Goal: Task Accomplishment & Management: Manage account settings

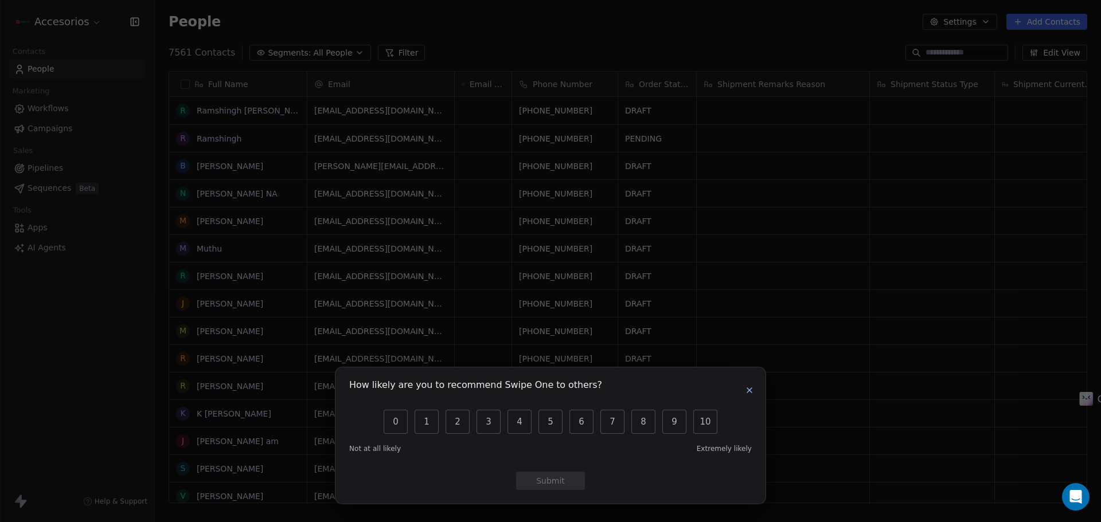
scroll to position [451, 938]
click at [752, 386] on icon "button" at bounding box center [749, 390] width 9 height 9
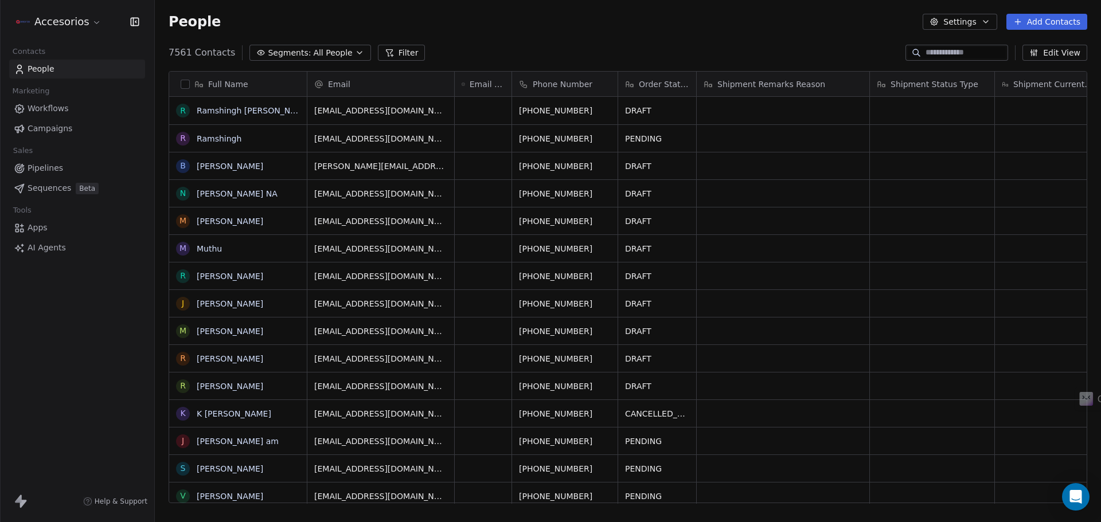
click at [80, 21] on html "Accesorios Contacts People Marketing Workflows Campaigns Sales Pipelines Sequen…" at bounding box center [550, 261] width 1101 height 522
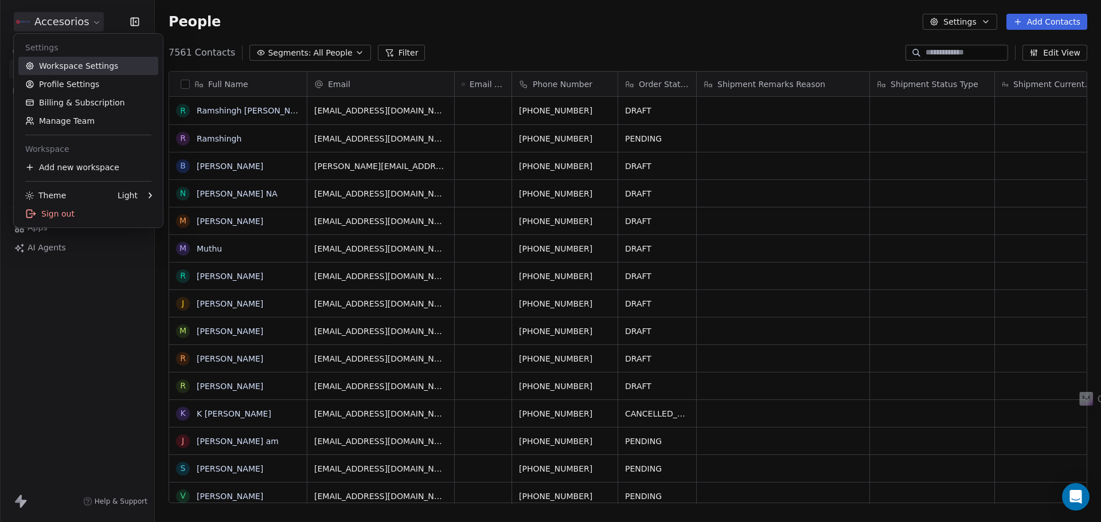
click at [76, 63] on link "Workspace Settings" at bounding box center [88, 66] width 140 height 18
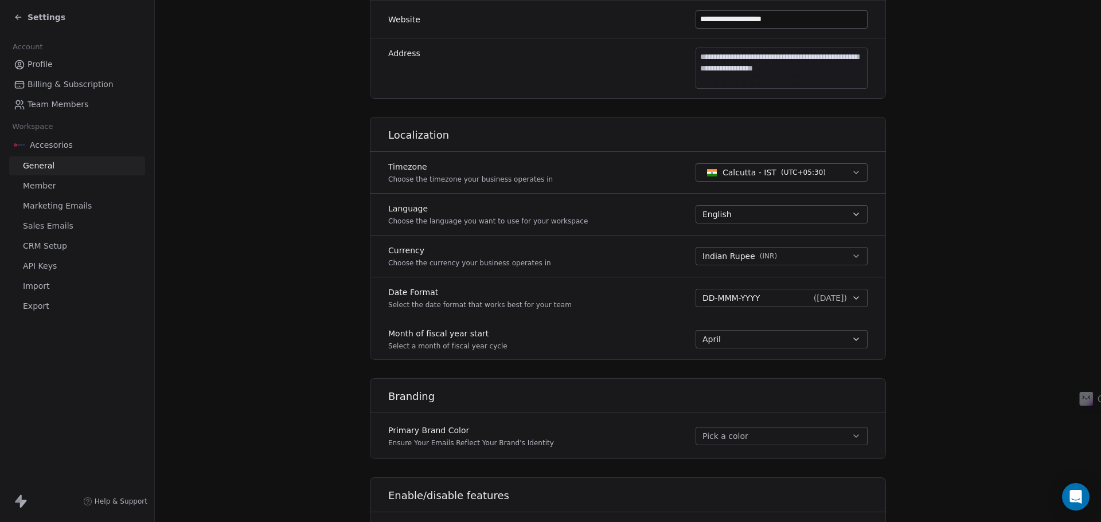
scroll to position [322, 0]
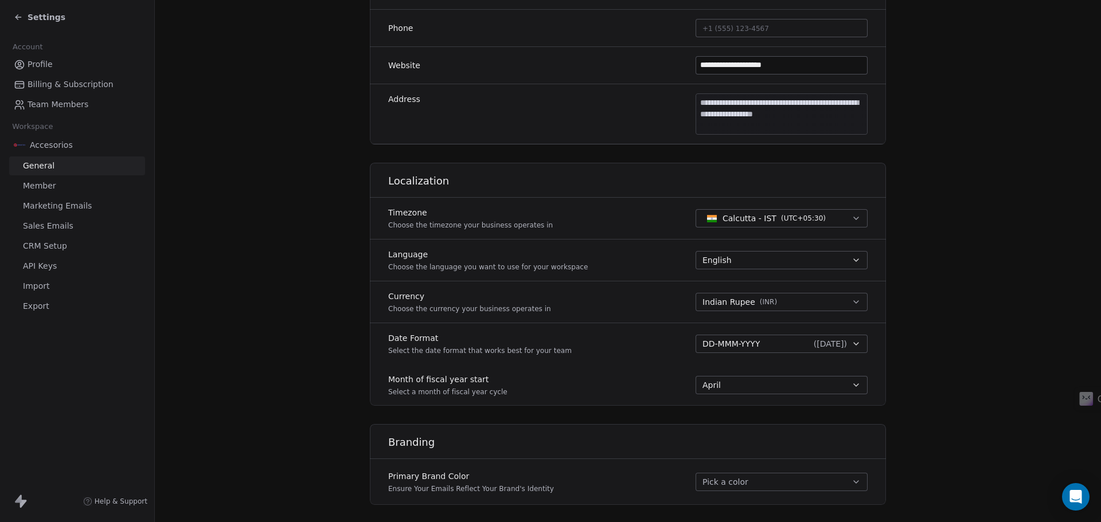
click at [45, 207] on span "Marketing Emails" at bounding box center [57, 206] width 69 height 12
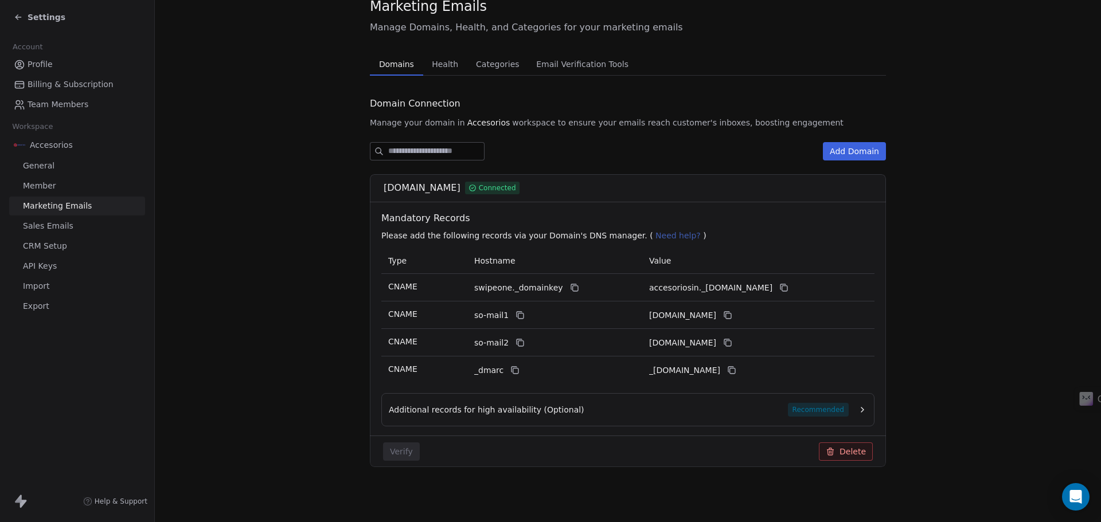
scroll to position [40, 0]
click at [454, 64] on div "Marketing Emails Manage Domains, Health, and Categories for your marketing emai…" at bounding box center [628, 241] width 516 height 489
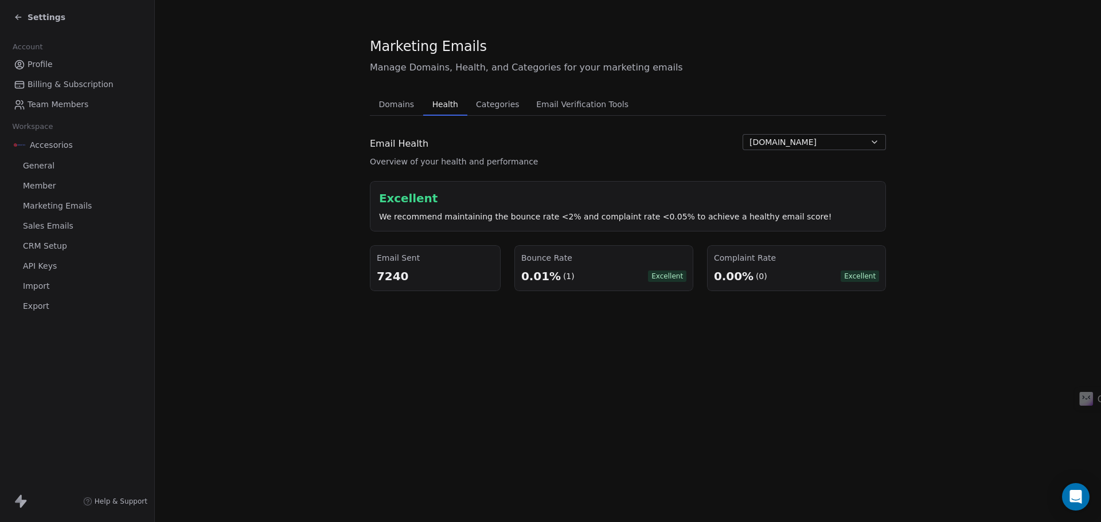
click at [552, 99] on span "Email Verification Tools" at bounding box center [583, 104] width 102 height 16
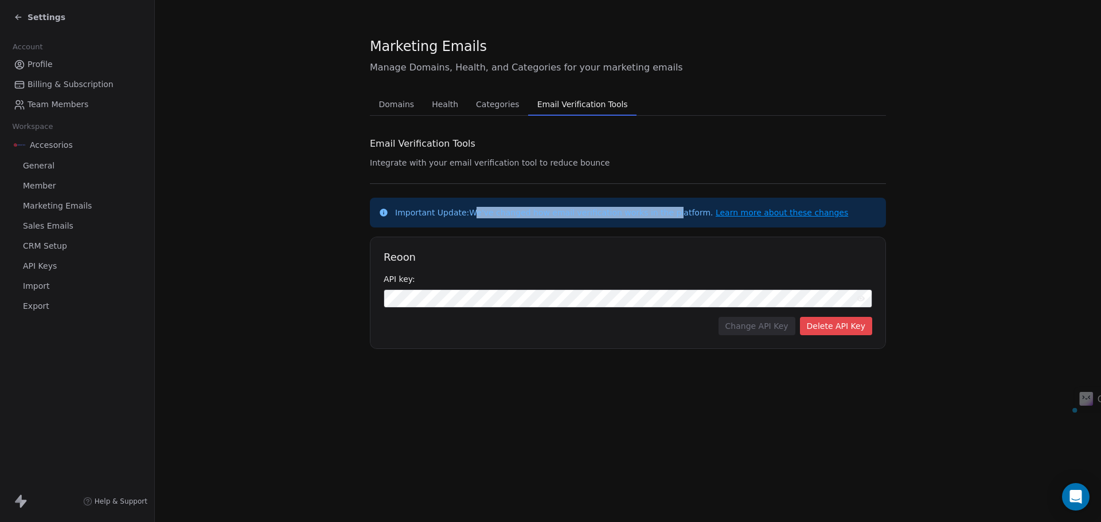
drag, startPoint x: 469, startPoint y: 211, endPoint x: 657, endPoint y: 208, distance: 188.1
click at [657, 208] on p "Important Update: We've changed how email verification works in the platform. L…" at bounding box center [621, 212] width 453 height 11
click at [729, 211] on link "Learn more about these changes" at bounding box center [782, 212] width 132 height 9
click at [24, 16] on div "Settings" at bounding box center [40, 16] width 52 height 11
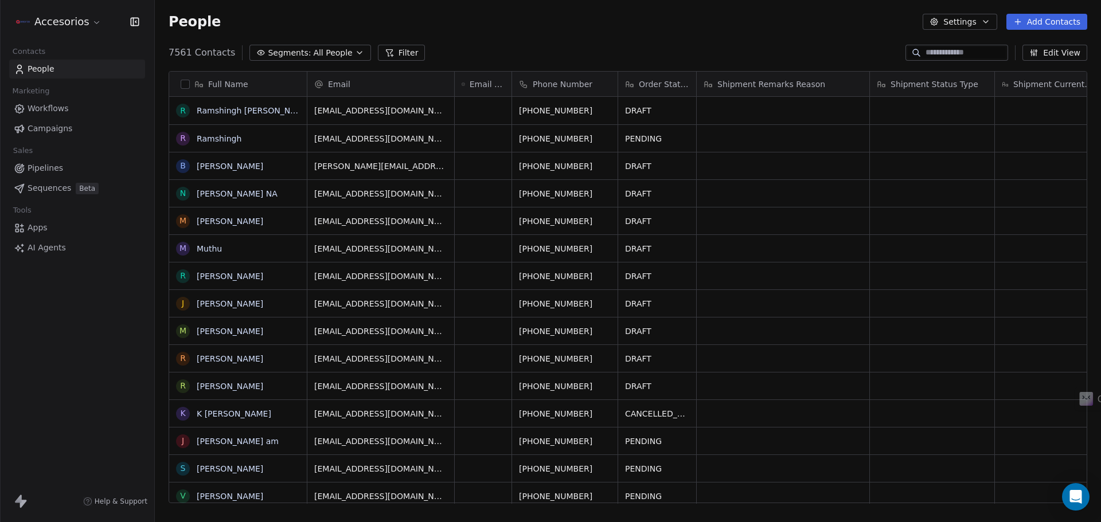
scroll to position [451, 938]
click at [63, 114] on span "Workflows" at bounding box center [48, 109] width 41 height 12
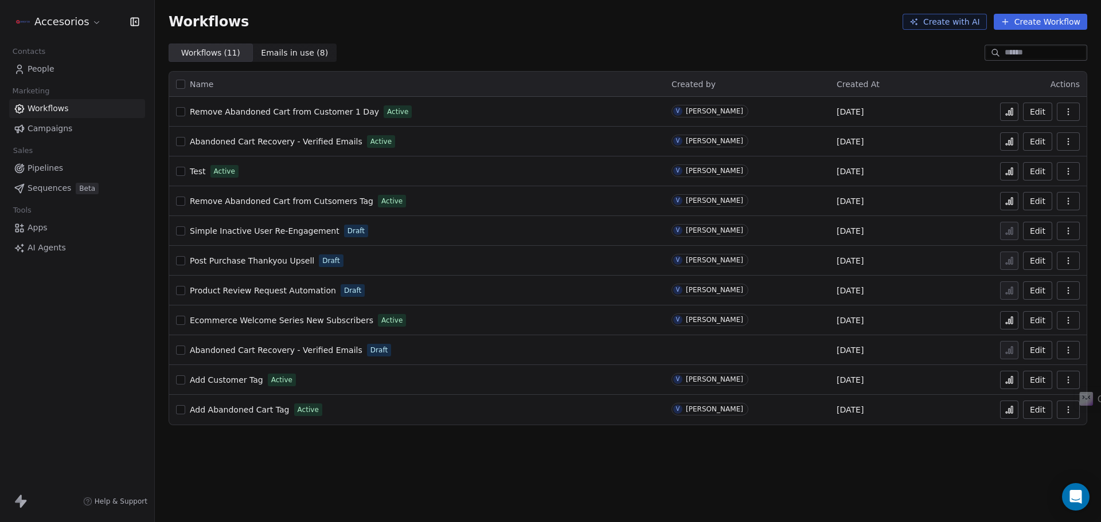
click at [1037, 141] on button "Edit" at bounding box center [1037, 141] width 29 height 18
click at [1007, 141] on icon at bounding box center [1009, 141] width 9 height 9
click at [181, 83] on button "button" at bounding box center [180, 84] width 9 height 9
click at [180, 83] on button "button" at bounding box center [180, 84] width 9 height 9
type button "on"
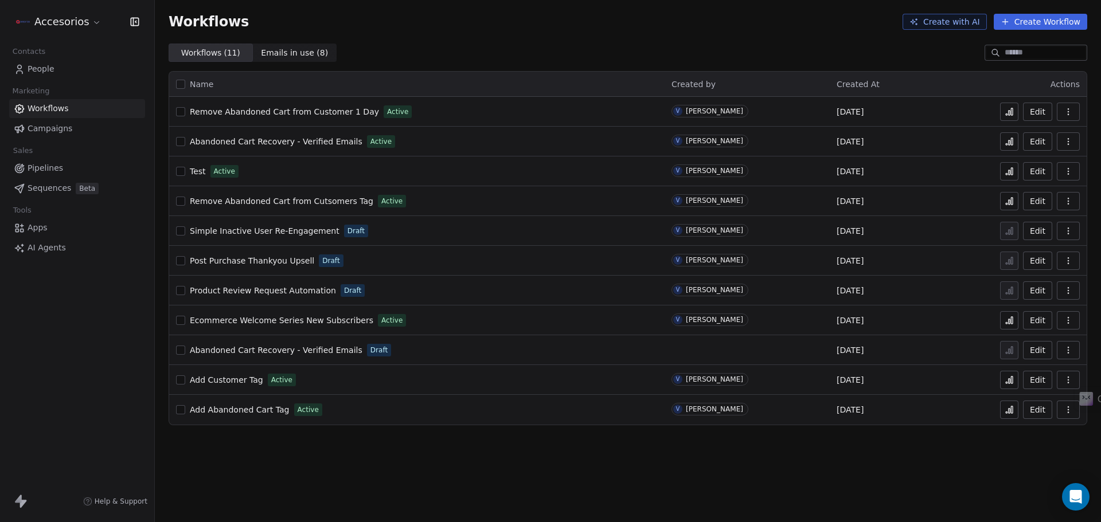
click at [49, 65] on span "People" at bounding box center [41, 69] width 27 height 12
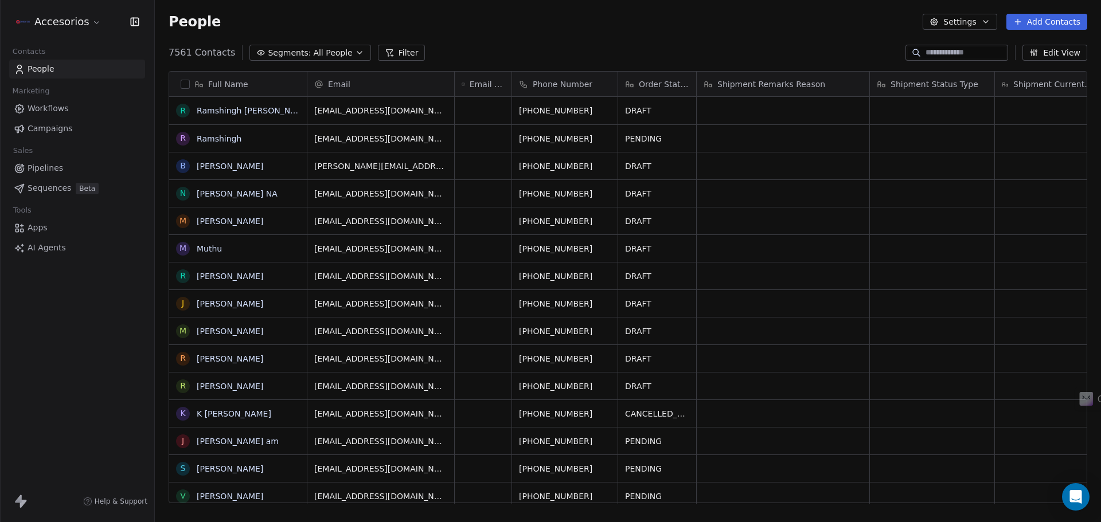
scroll to position [451, 938]
click at [228, 134] on link "Ramshingh" at bounding box center [219, 138] width 45 height 9
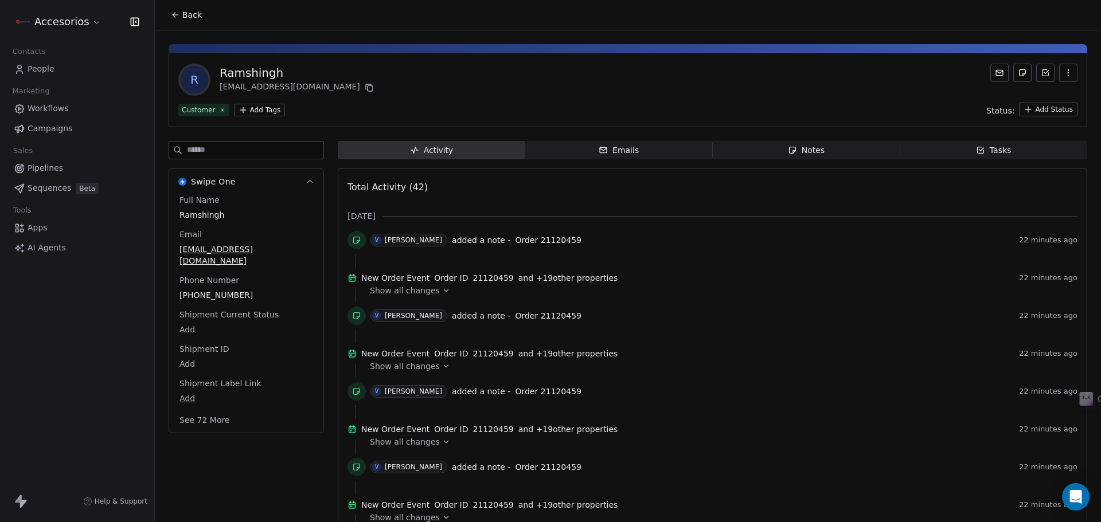
click at [213, 410] on button "See 72 More" at bounding box center [205, 420] width 64 height 21
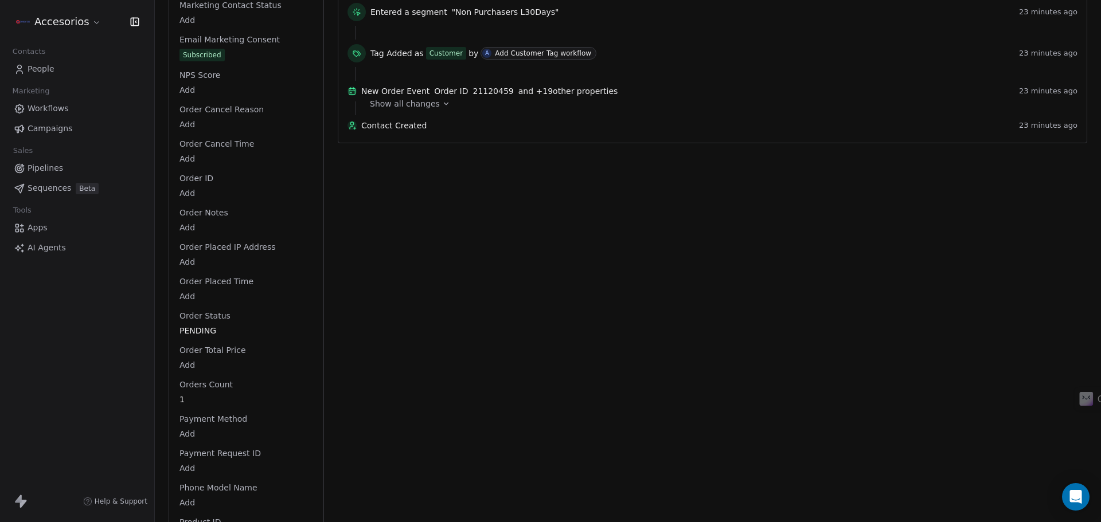
scroll to position [1641, 0]
